Goal: Leave review/rating: Leave review/rating

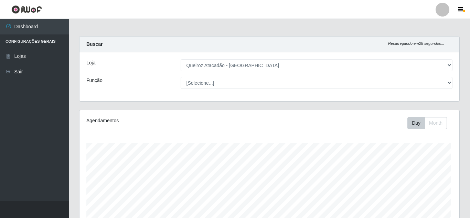
select select "462"
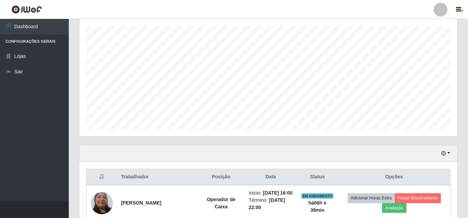
scroll to position [117, 0]
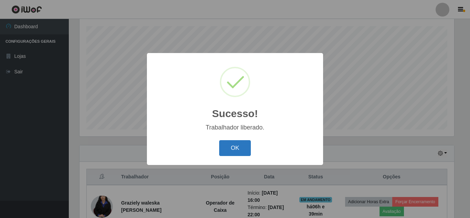
click at [241, 149] on button "OK" at bounding box center [235, 148] width 32 height 16
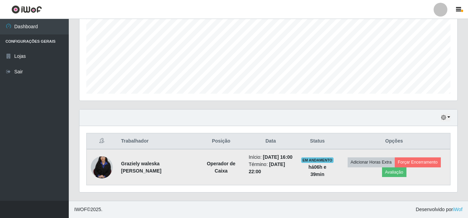
scroll to position [160, 0]
click at [400, 167] on button "Avaliação" at bounding box center [394, 172] width 24 height 10
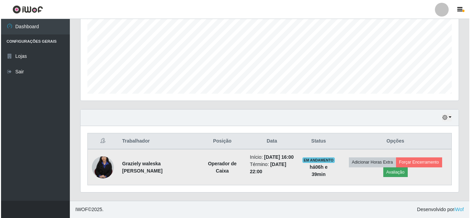
scroll to position [143, 375]
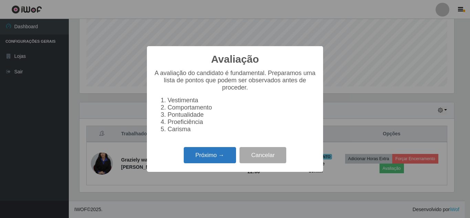
click at [216, 158] on button "Próximo →" at bounding box center [210, 155] width 52 height 16
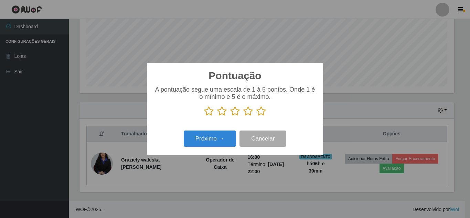
click at [232, 111] on icon at bounding box center [235, 111] width 10 height 10
click at [230, 116] on input "radio" at bounding box center [230, 116] width 0 height 0
click at [229, 136] on button "Próximo →" at bounding box center [210, 138] width 52 height 16
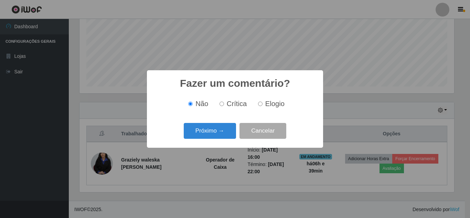
click at [220, 104] on input "Crítica" at bounding box center [221, 103] width 4 height 4
radio input "true"
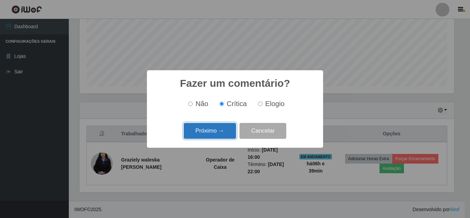
click at [229, 126] on button "Próximo →" at bounding box center [210, 131] width 52 height 16
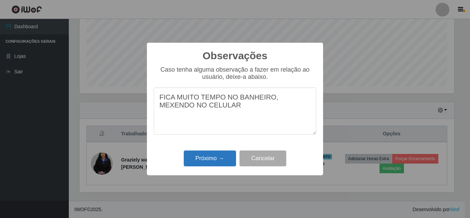
type textarea "FICA MUITO TEMPO NO BANHEIRO, MEXENDO NO CELULAR"
click at [217, 160] on button "Próximo →" at bounding box center [210, 158] width 52 height 16
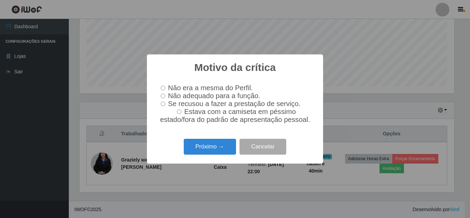
click at [164, 104] on input "Se recusou a fazer a prestação de serviço." at bounding box center [163, 103] width 4 height 4
radio input "true"
click at [164, 104] on input "Se recusou a fazer a prestação de serviço." at bounding box center [163, 103] width 4 height 4
click at [164, 96] on input "Não adequado para a função." at bounding box center [163, 96] width 4 height 4
radio input "true"
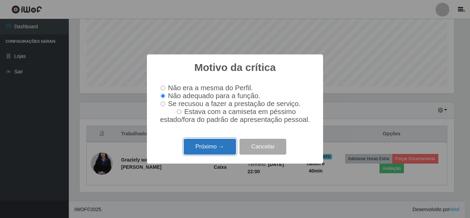
click at [205, 144] on button "Próximo →" at bounding box center [210, 147] width 52 height 16
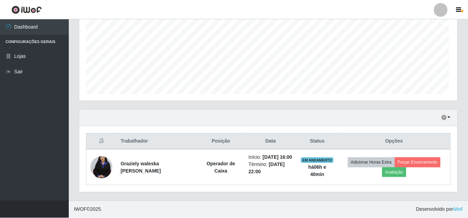
scroll to position [143, 378]
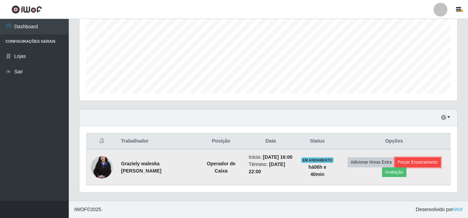
click at [434, 159] on button "Forçar Encerramento" at bounding box center [418, 162] width 46 height 10
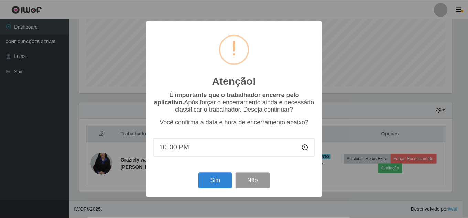
scroll to position [152, 0]
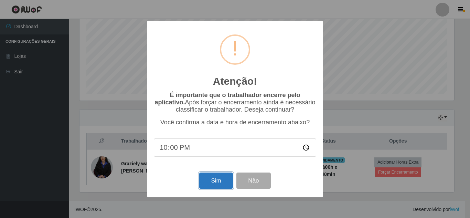
click at [209, 179] on button "Sim" at bounding box center [215, 180] width 33 height 16
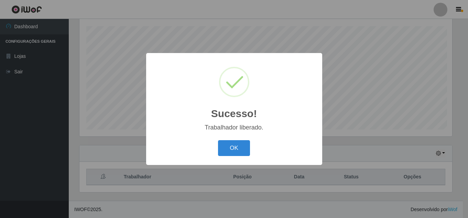
scroll to position [143, 375]
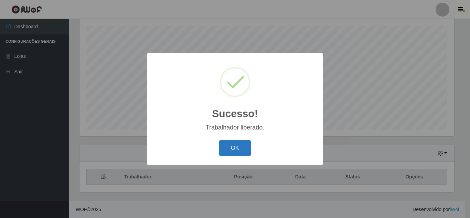
click at [244, 147] on button "OK" at bounding box center [235, 148] width 32 height 16
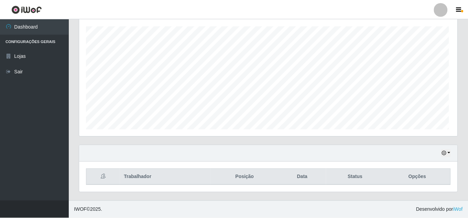
scroll to position [143, 378]
